Goal: Task Accomplishment & Management: Use online tool/utility

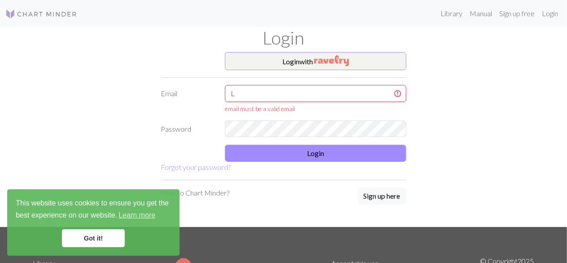
type input "lily26@yahoo.com"
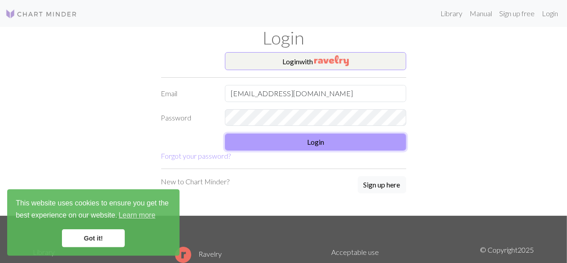
click at [322, 145] on button "Login" at bounding box center [315, 141] width 181 height 17
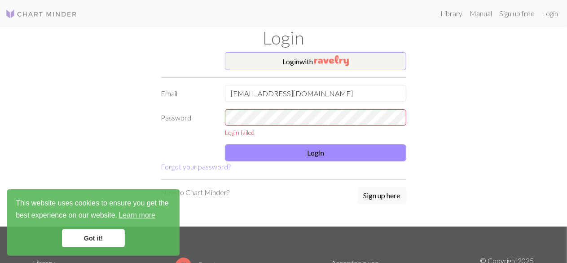
click at [78, 238] on link "Got it!" at bounding box center [93, 238] width 63 height 18
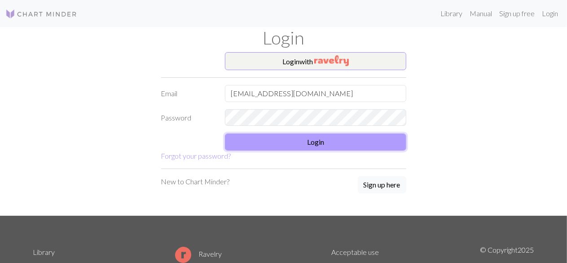
click at [326, 141] on button "Login" at bounding box center [315, 141] width 181 height 17
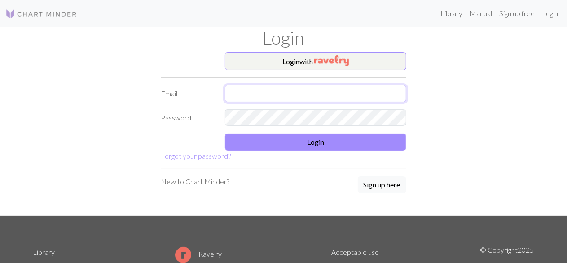
drag, startPoint x: 0, startPoint y: 0, endPoint x: 264, endPoint y: 98, distance: 281.4
click at [264, 98] on input "text" at bounding box center [315, 93] width 181 height 17
type input "[EMAIL_ADDRESS][DOMAIN_NAME]"
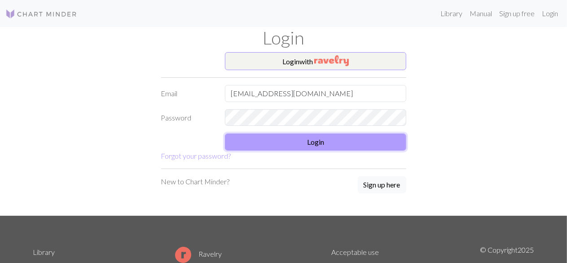
click at [286, 139] on button "Login" at bounding box center [315, 141] width 181 height 17
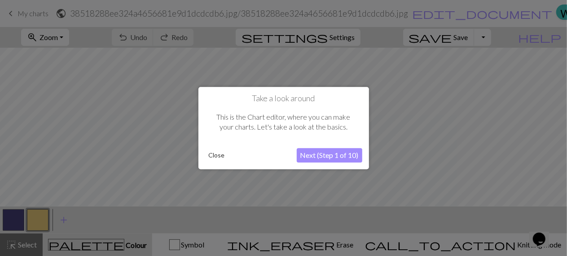
click at [219, 150] on button "Close" at bounding box center [216, 154] width 23 height 13
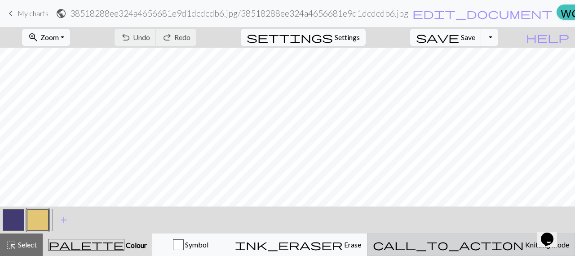
click at [524, 246] on span "Knitting mode" at bounding box center [546, 244] width 45 height 9
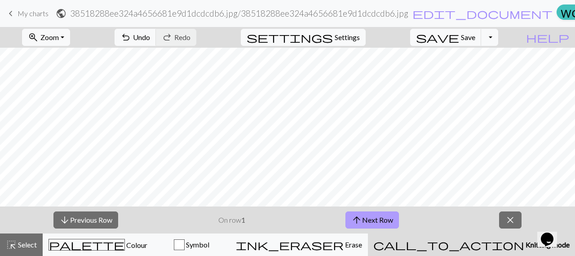
click at [380, 224] on button "arrow_upward Next Row" at bounding box center [371, 219] width 53 height 17
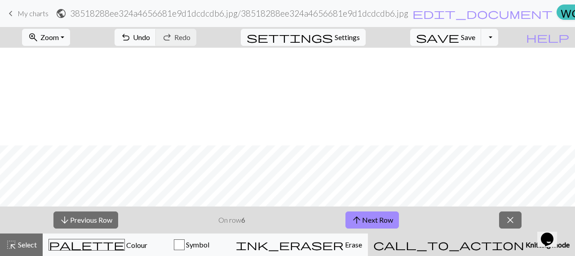
scroll to position [98, 0]
click at [241, 209] on div "arrow_downward Previous Row On row 6 arrow_upward Next Row close" at bounding box center [287, 219] width 575 height 27
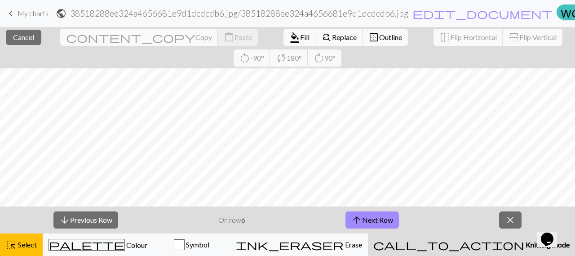
click at [34, 214] on div "arrow_downward Previous Row On row 6 arrow_upward Next Row close" at bounding box center [287, 219] width 575 height 27
click at [366, 217] on button "arrow_upward Next Row" at bounding box center [371, 219] width 53 height 17
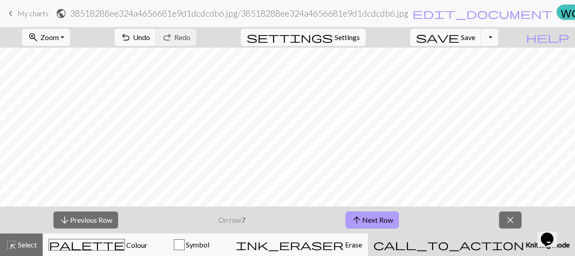
click at [378, 221] on button "arrow_upward Next Row" at bounding box center [371, 219] width 53 height 17
click at [378, 221] on button "arrow_upward Next Row" at bounding box center [373, 219] width 53 height 17
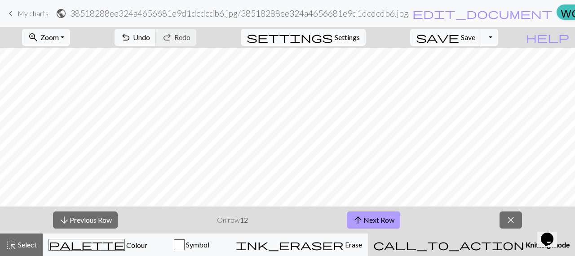
click at [378, 221] on button "arrow_upward Next Row" at bounding box center [373, 219] width 53 height 17
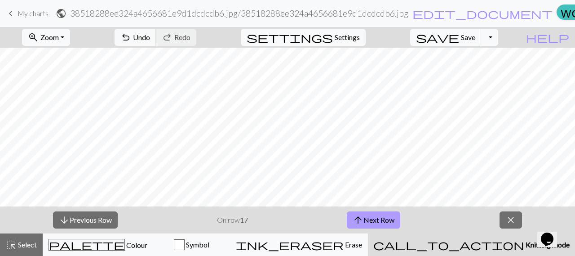
click at [378, 221] on button "arrow_upward Next Row" at bounding box center [373, 219] width 53 height 17
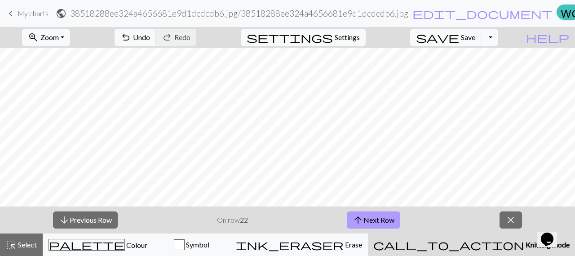
click at [347, 211] on button "arrow_upward Next Row" at bounding box center [373, 219] width 53 height 17
click at [97, 218] on button "arrow_downward Previous Row" at bounding box center [85, 219] width 65 height 17
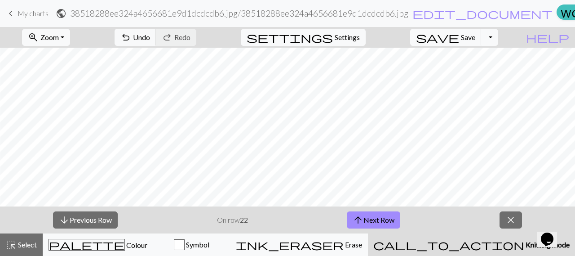
click at [53, 211] on button "arrow_downward Previous Row" at bounding box center [85, 219] width 65 height 17
click at [359, 219] on span "arrow_upward" at bounding box center [358, 219] width 11 height 13
click at [351, 215] on button "arrow_upward Next Row" at bounding box center [373, 219] width 53 height 17
click at [100, 216] on button "arrow_downward Previous Row" at bounding box center [85, 219] width 65 height 17
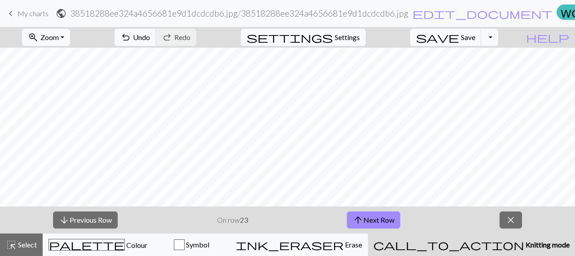
click at [402, 126] on div "zoom_in Zoom Zoom Fit all Fit width Fit height 50% 100% 150% 200% undo Undo Und…" at bounding box center [287, 141] width 575 height 229
click at [357, 222] on span "arrow_upward" at bounding box center [358, 219] width 11 height 13
